Goal: Use online tool/utility: Utilize a website feature to perform a specific function

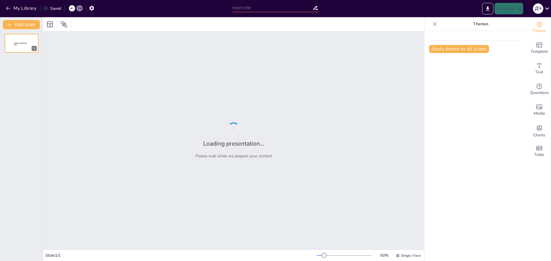
type input "Ефективні техніки обчислень для учнів середньої школи"
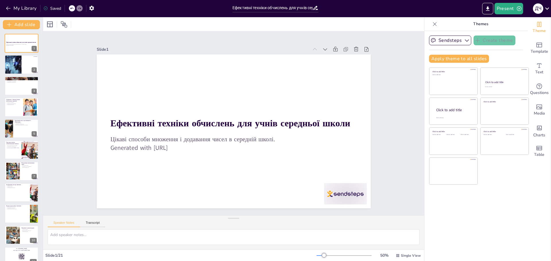
checkbox input "true"
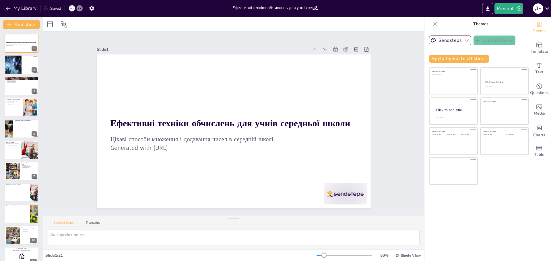
checkbox input "true"
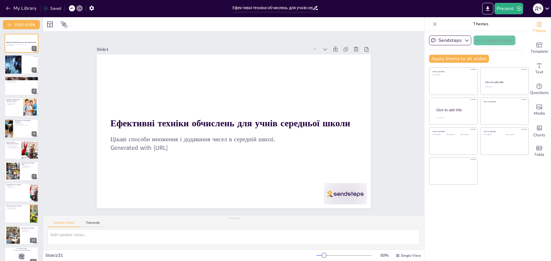
checkbox input "true"
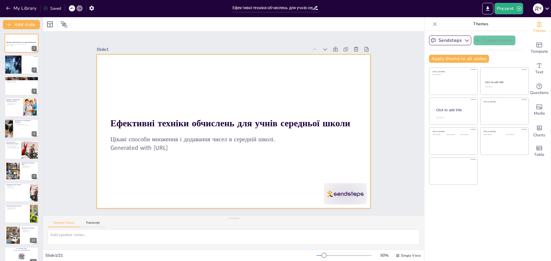
checkbox input "true"
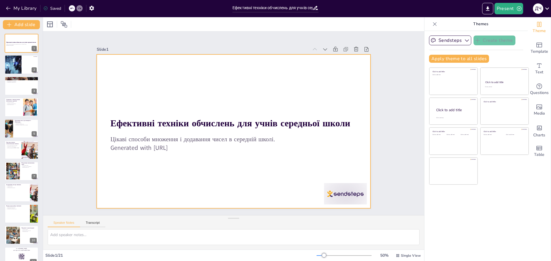
checkbox input "true"
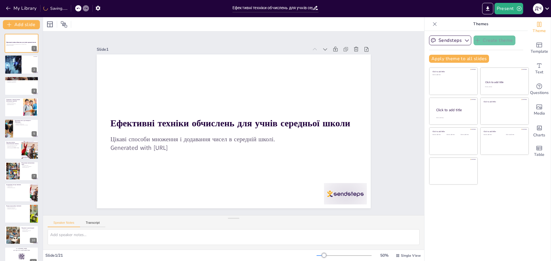
checkbox input "true"
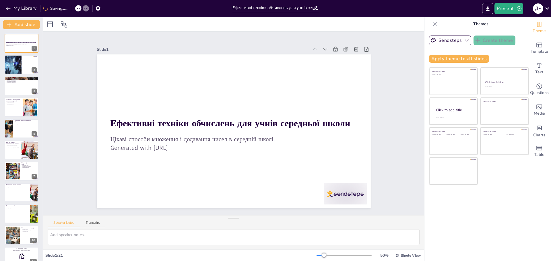
checkbox input "true"
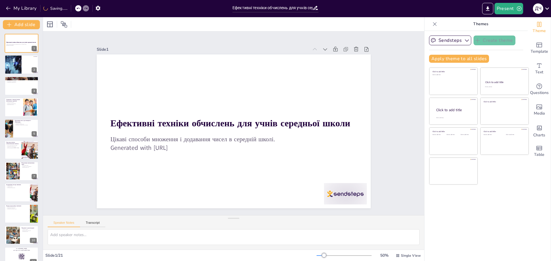
checkbox input "true"
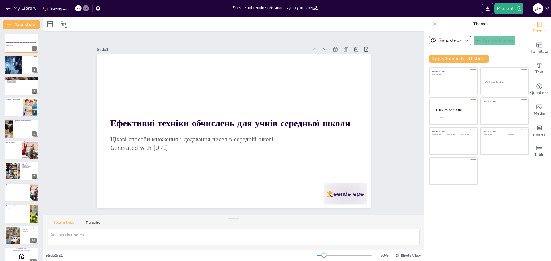
checkbox input "true"
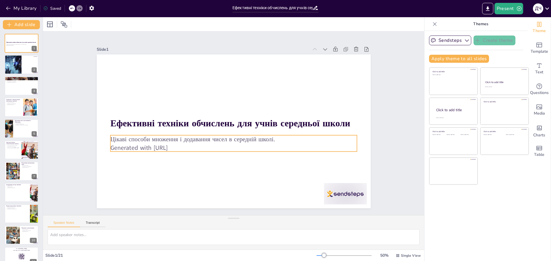
checkbox input "true"
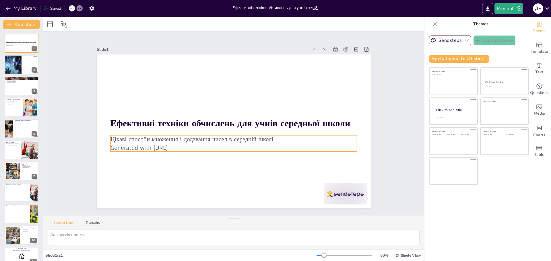
checkbox input "true"
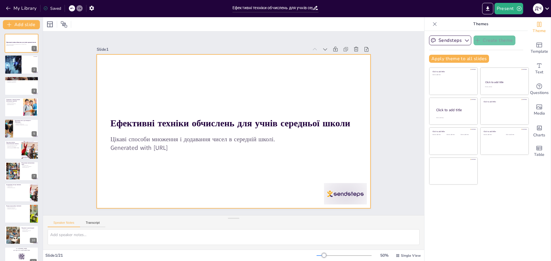
checkbox input "true"
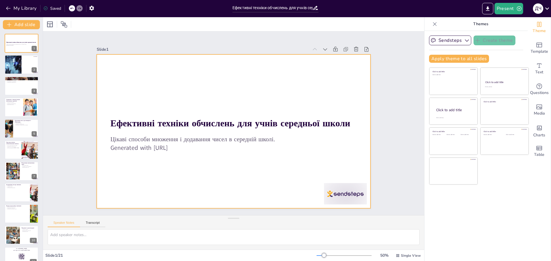
checkbox input "true"
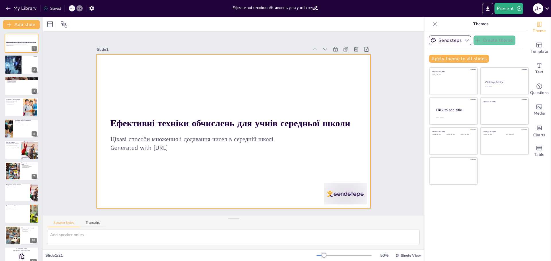
checkbox input "true"
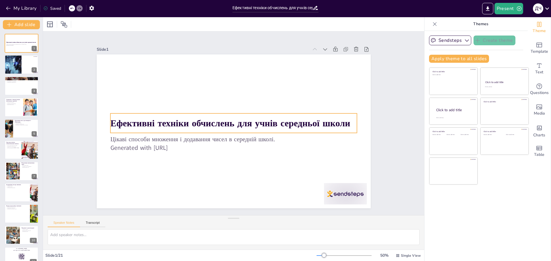
checkbox input "true"
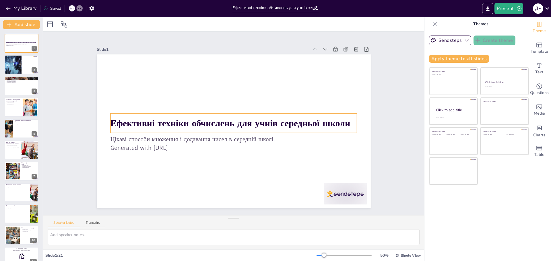
checkbox input "true"
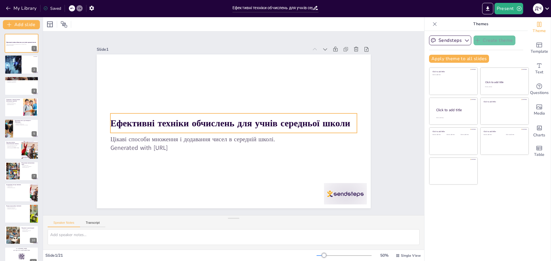
checkbox input "true"
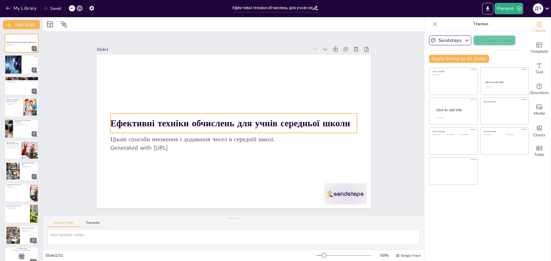
checkbox input "true"
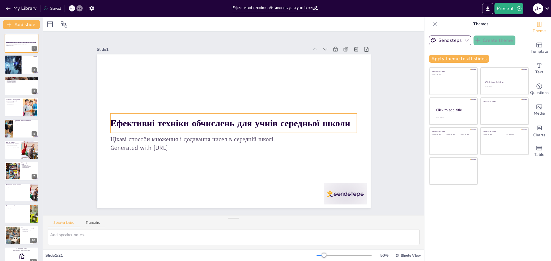
checkbox input "true"
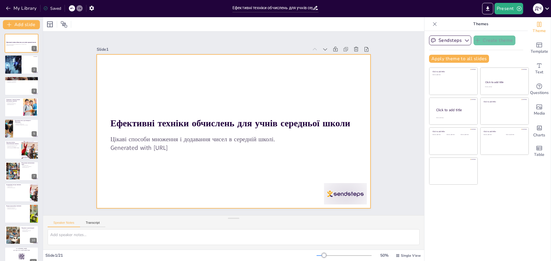
checkbox input "true"
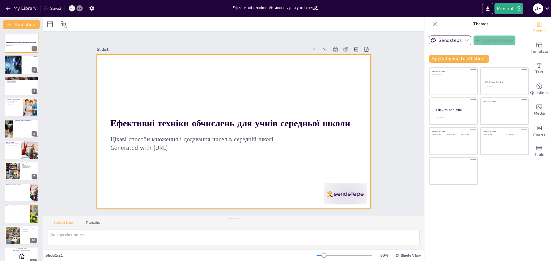
checkbox input "true"
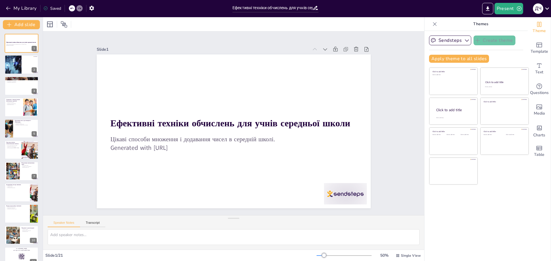
checkbox input "true"
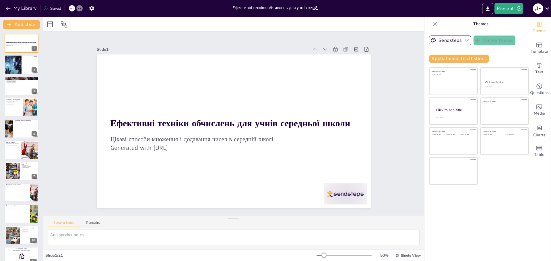
checkbox input "true"
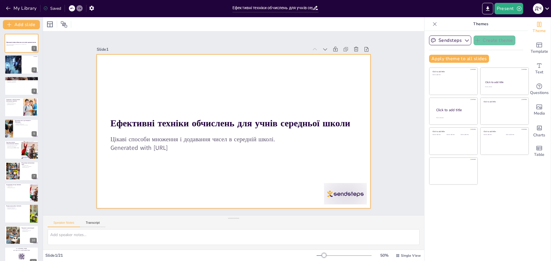
checkbox input "true"
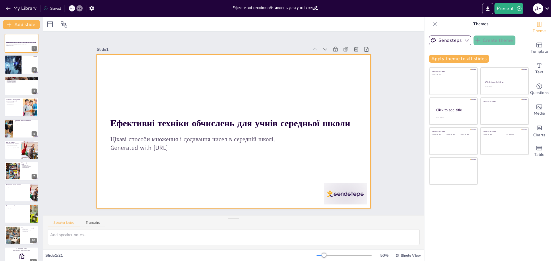
checkbox input "true"
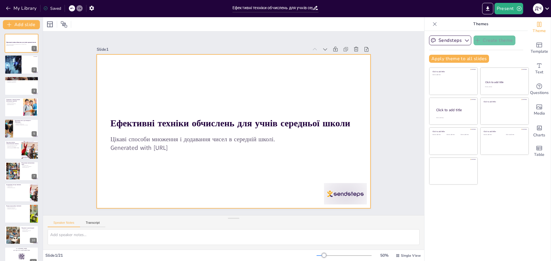
checkbox input "true"
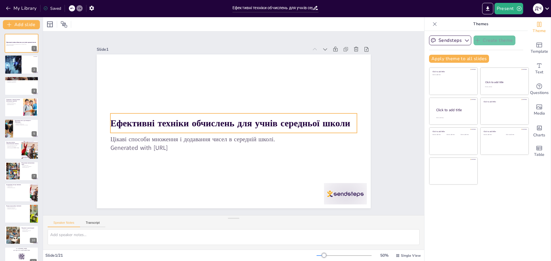
checkbox input "true"
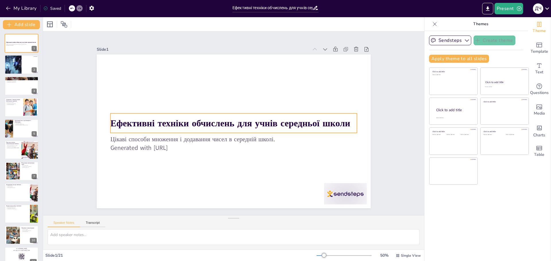
checkbox input "true"
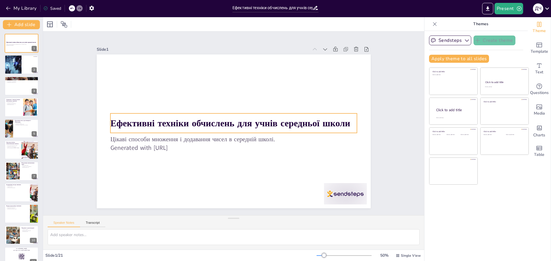
checkbox input "true"
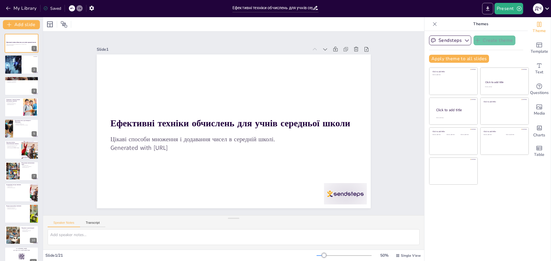
click at [486, 8] on icon "Export to PowerPoint" at bounding box center [487, 9] width 6 height 6
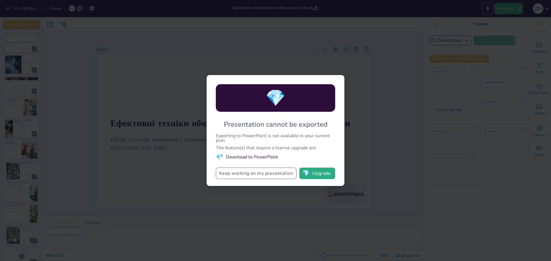
click at [252, 175] on button "Keep working on my presentation" at bounding box center [256, 173] width 81 height 11
checkbox input "true"
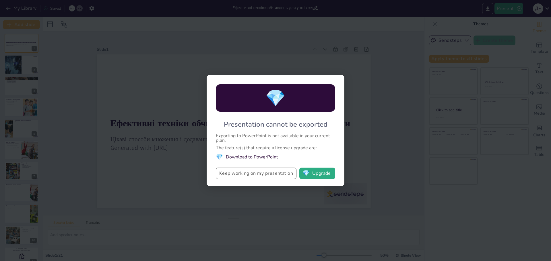
checkbox input "true"
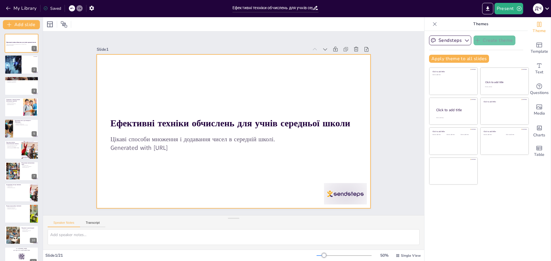
checkbox input "true"
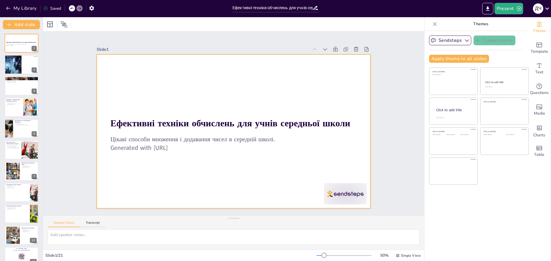
checkbox input "true"
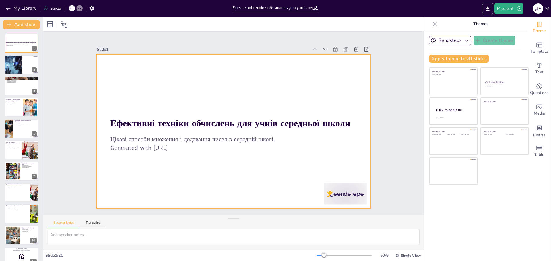
checkbox input "true"
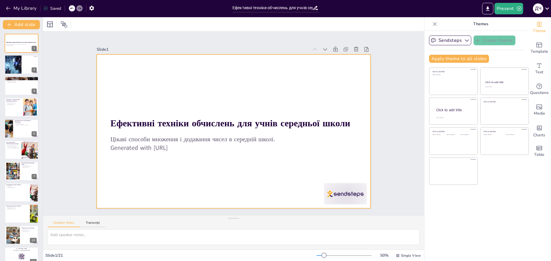
checkbox input "true"
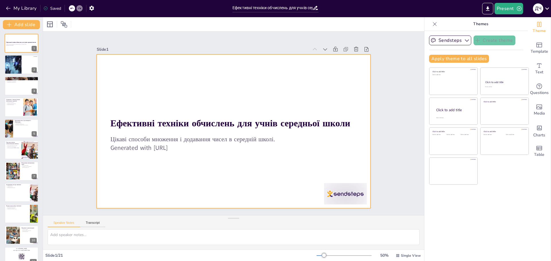
checkbox input "true"
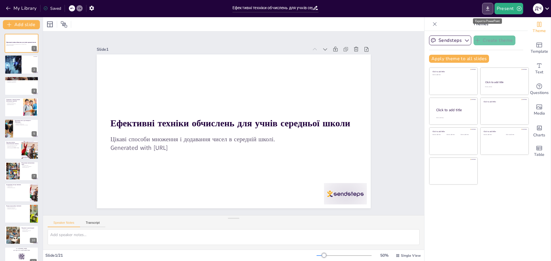
click at [484, 6] on button "Export to PowerPoint" at bounding box center [487, 8] width 11 height 11
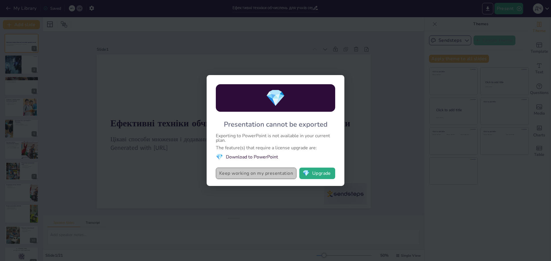
click at [225, 172] on button "Keep working on my presentation" at bounding box center [256, 173] width 81 height 11
checkbox input "true"
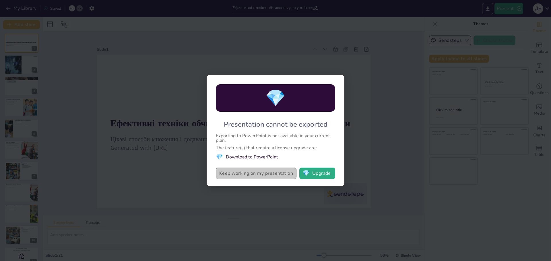
checkbox input "true"
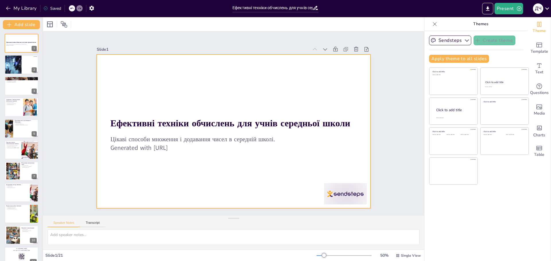
checkbox input "true"
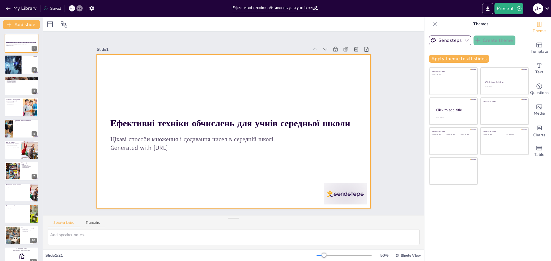
checkbox input "true"
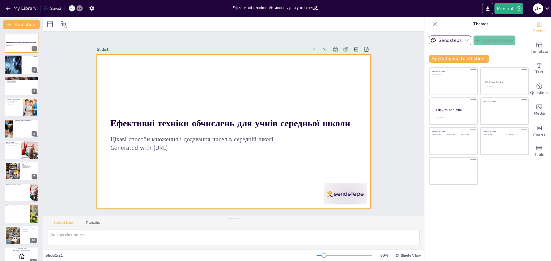
checkbox input "true"
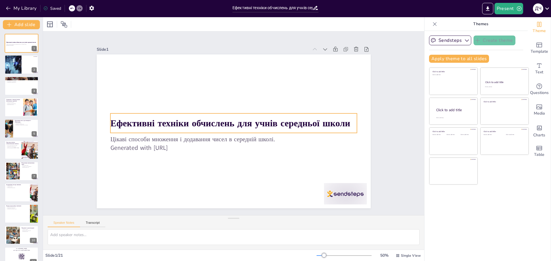
checkbox input "true"
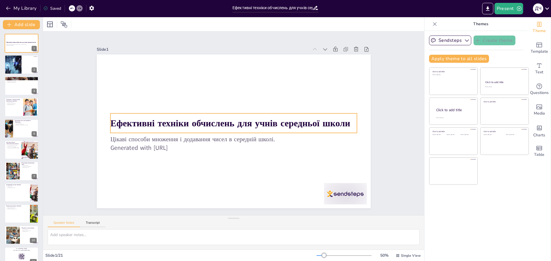
checkbox input "true"
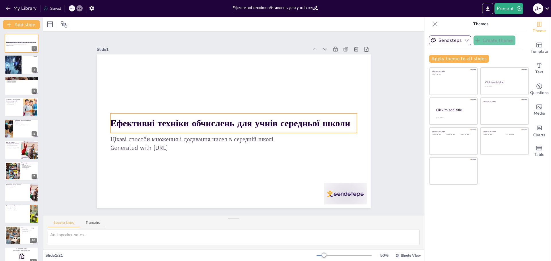
checkbox input "true"
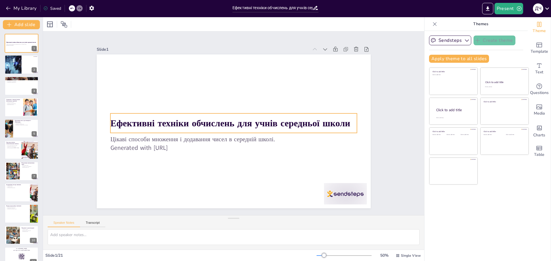
checkbox input "true"
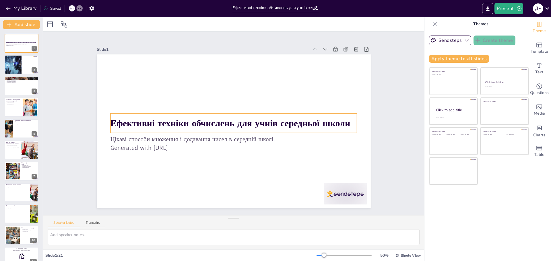
checkbox input "true"
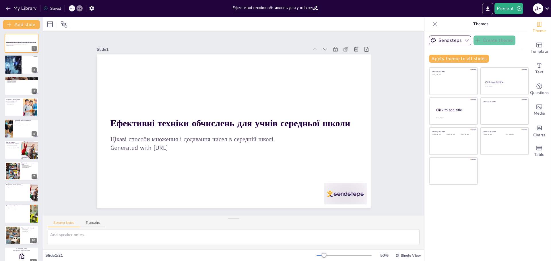
checkbox input "true"
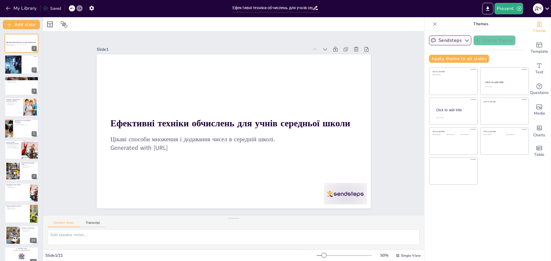
checkbox input "true"
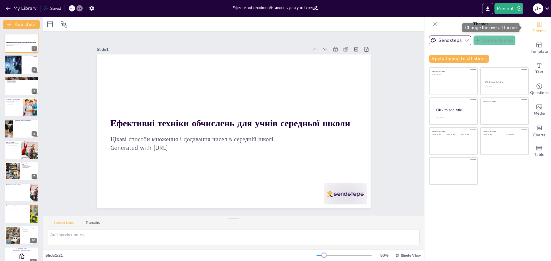
checkbox input "true"
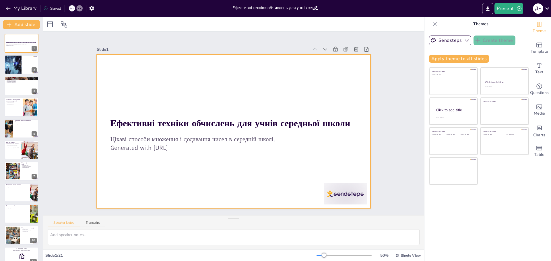
checkbox input "true"
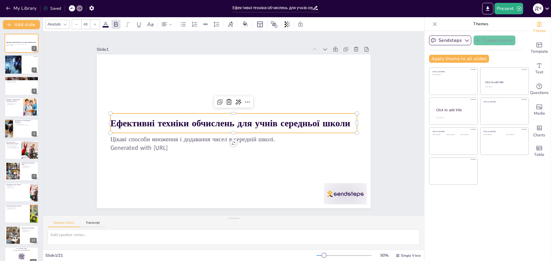
click at [151, 122] on strong "Ефективні техніки обчислень для учнів середньої школи" at bounding box center [230, 122] width 237 height 62
click at [150, 121] on strong "Ефективні техніки обчислень для учнів середньої школи" at bounding box center [230, 122] width 237 height 62
click at [150, 121] on strong "Ефективні техніки обчислень для учнів середньої школи" at bounding box center [230, 121] width 201 height 151
click at [183, 124] on strong "Ефективні техніки обчислень для учнів середньої школи" at bounding box center [230, 122] width 237 height 62
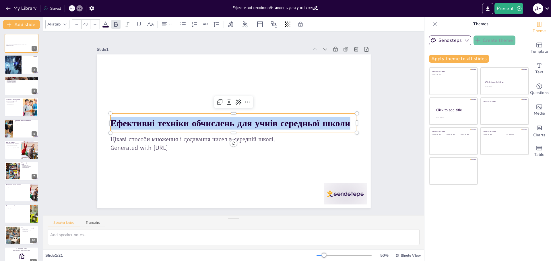
drag, startPoint x: 347, startPoint y: 121, endPoint x: 109, endPoint y: 130, distance: 238.5
click at [110, 130] on div "Ефективні техніки обчислень для учнів середньої школи" at bounding box center [233, 123] width 247 height 45
copy strong "Ефективні техніки обчислень для учнів середньої школи"
